Goal: Information Seeking & Learning: Learn about a topic

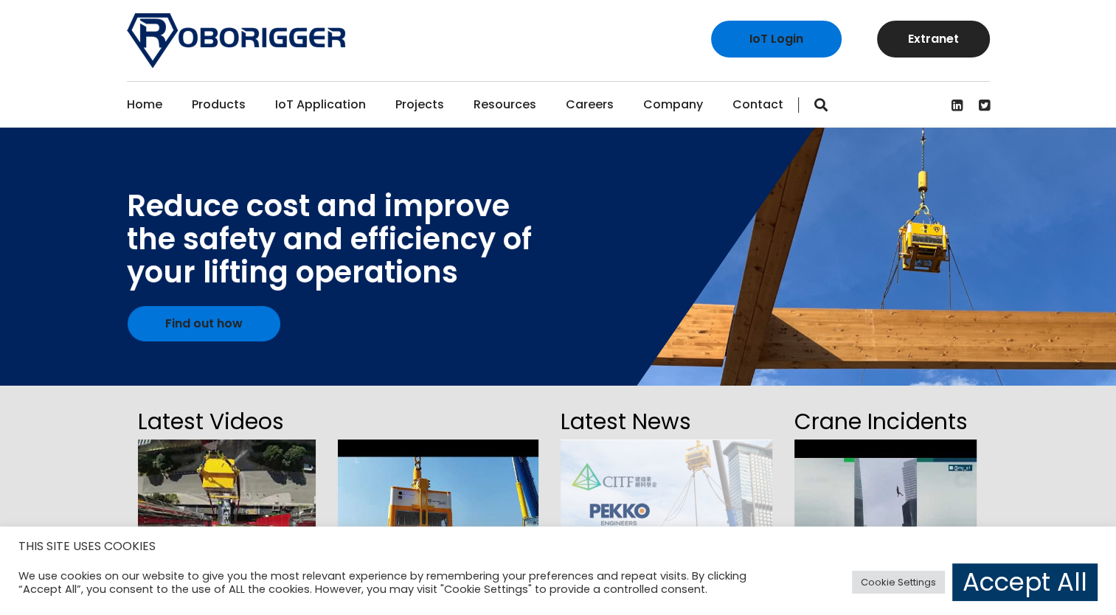
click at [139, 101] on link "Home" at bounding box center [144, 105] width 35 height 46
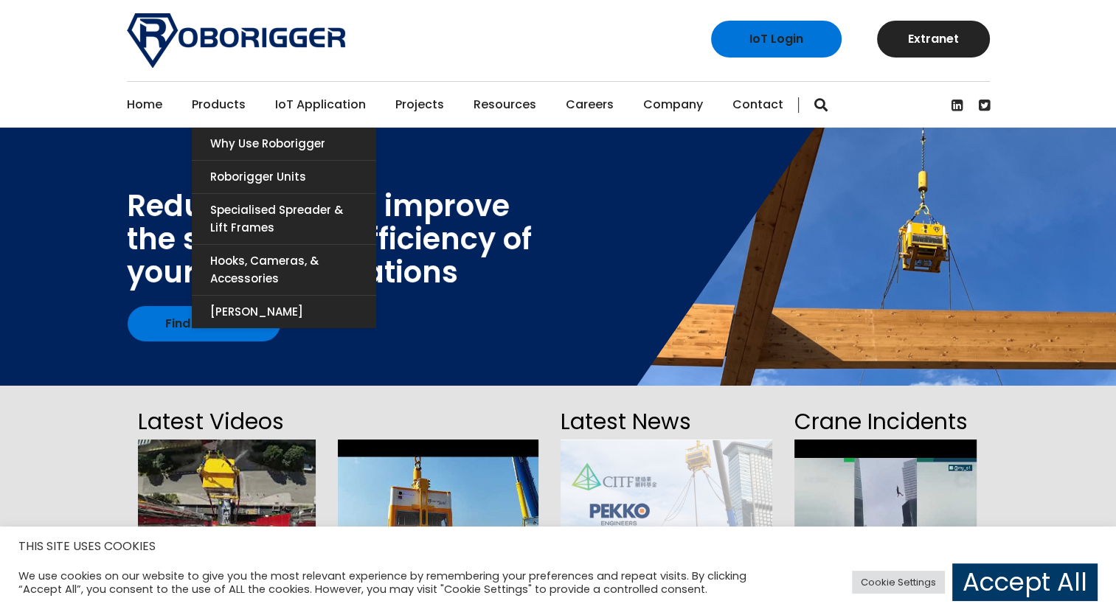
click at [223, 103] on link "Products" at bounding box center [219, 105] width 54 height 46
click at [263, 139] on link "Why use Roborigger" at bounding box center [284, 144] width 184 height 32
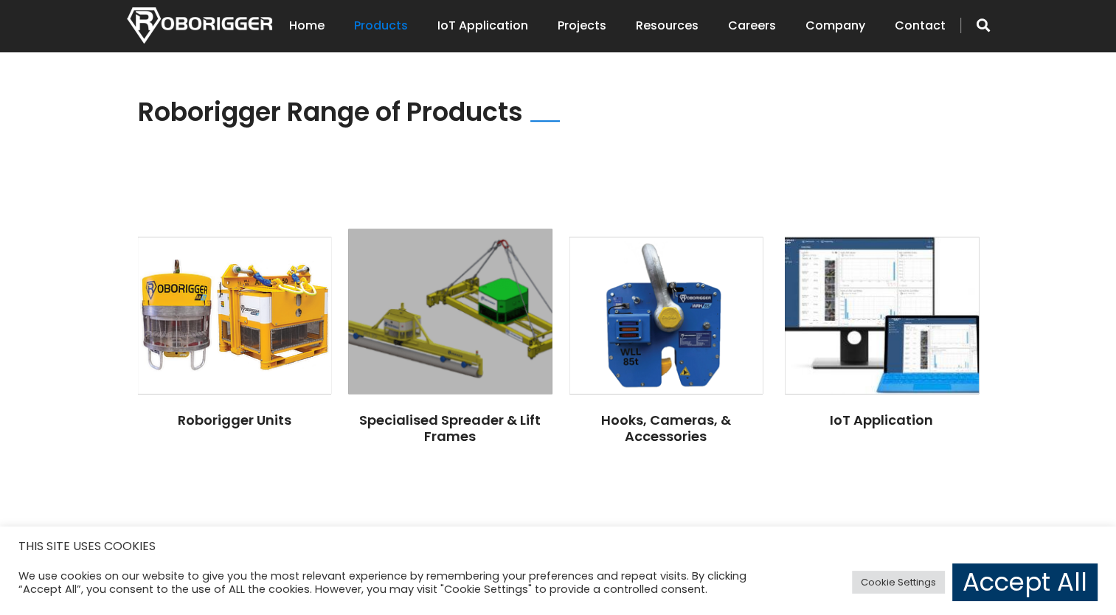
scroll to position [1148, 0]
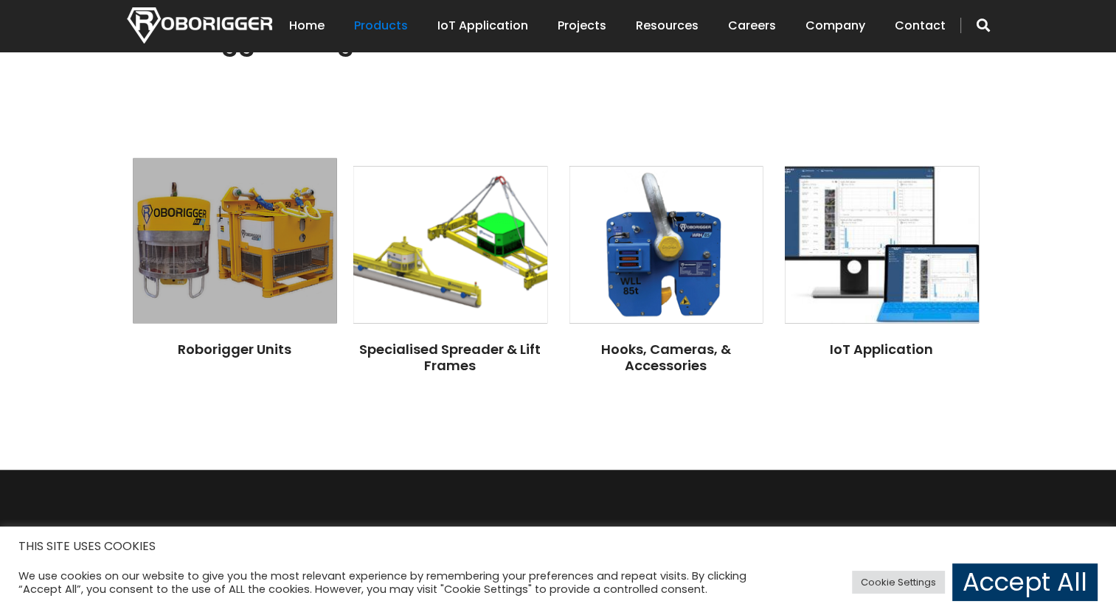
click at [280, 275] on img at bounding box center [235, 241] width 204 height 165
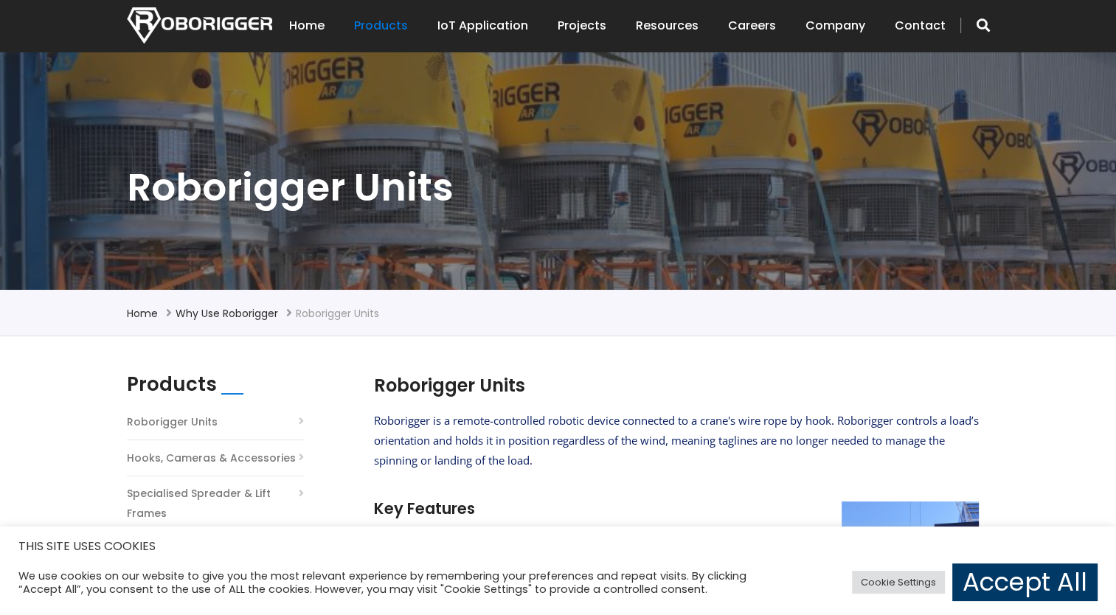
scroll to position [295, 0]
